Goal: Communication & Community: Ask a question

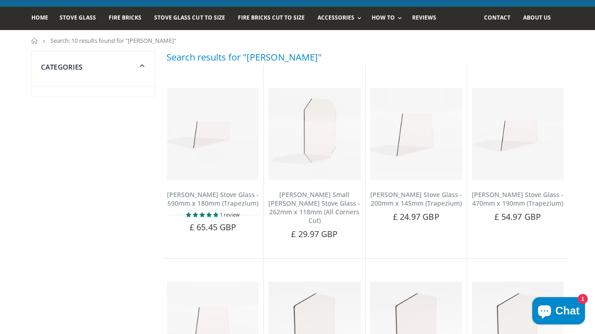
scroll to position [54, 0]
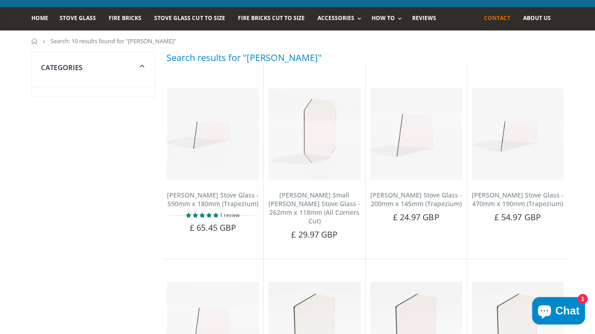
click at [502, 17] on span "Contact" at bounding box center [497, 18] width 26 height 8
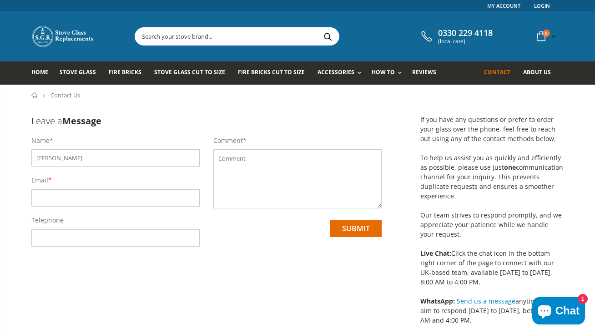
type input "[PERSON_NAME]"
type input "[DOMAIN_NAME][EMAIL_ADDRESS][DOMAIN_NAME]"
type input "07881224768"
click at [241, 157] on textarea at bounding box center [297, 178] width 168 height 59
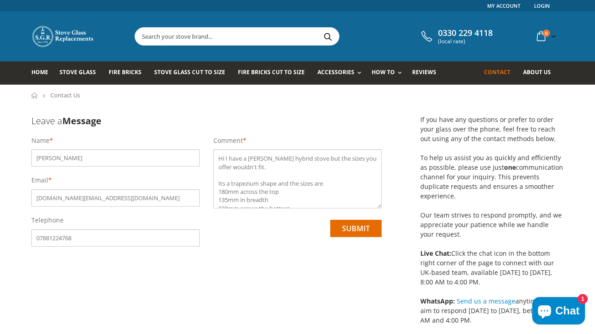
drag, startPoint x: 248, startPoint y: 201, endPoint x: 225, endPoint y: 133, distance: 72.6
click at [225, 133] on form "Leave a Message Name * Colin MacDougall Email * mcdoogs.cm@googlemail.com Telep…" at bounding box center [206, 191] width 350 height 173
type textarea "Hi I have a Dowling hybrid stove but the sizes you offer wouldn't fit. Its a tr…"
click at [370, 231] on input "submit" at bounding box center [355, 228] width 51 height 17
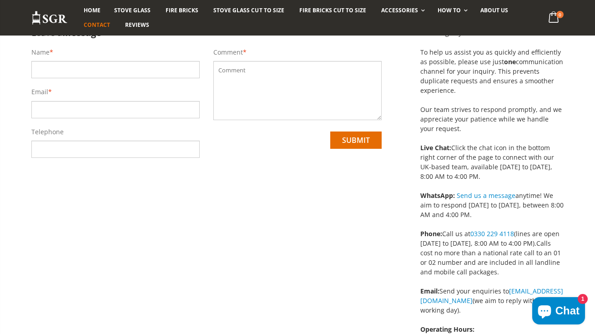
scroll to position [105, 0]
